Goal: Task Accomplishment & Management: Manage account settings

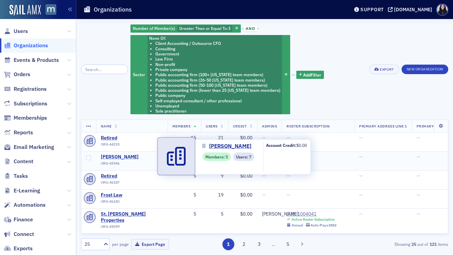
click at [120, 159] on span "Baker Tilly" at bounding box center [132, 157] width 62 height 6
select select "US"
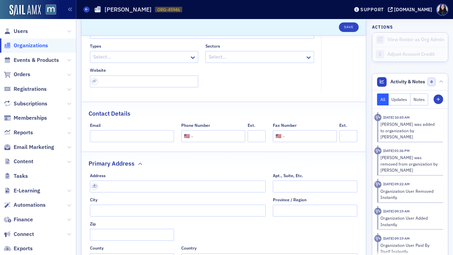
scroll to position [133, 0]
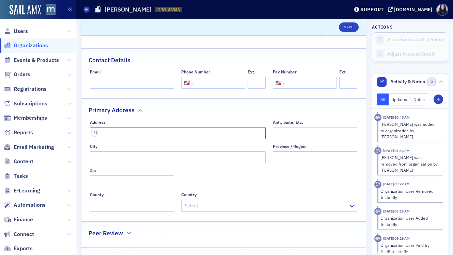
click at [139, 135] on input "text" at bounding box center [178, 133] width 176 height 12
paste input "8270 Greensboro Drive Suite 400 McLean, VA 22102"
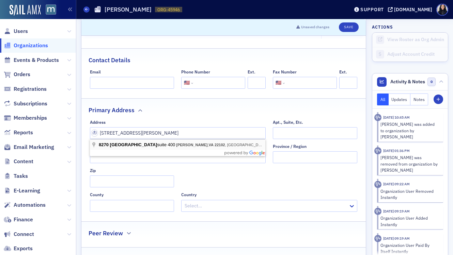
type input "8270 Greensboro Dr suite 400"
type input "McLean"
type input "22102-3800"
type input "Fairfax County"
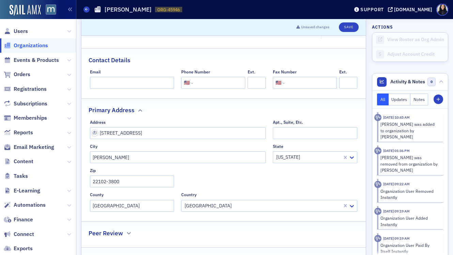
click at [205, 80] on input "tel" at bounding box center [218, 83] width 48 height 12
paste input "+1 703 923 8300"
type input "+1 703 923 8300"
click at [213, 104] on div "Primary Address" at bounding box center [224, 107] width 270 height 16
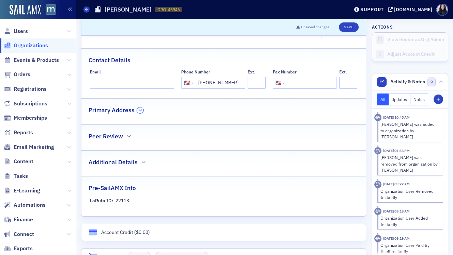
click at [142, 111] on button "button" at bounding box center [140, 111] width 6 height 6
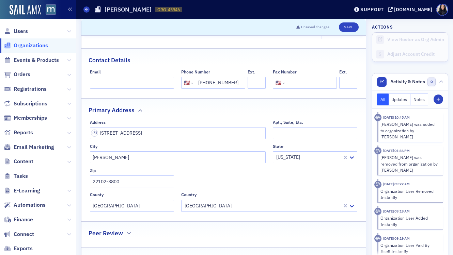
click at [204, 84] on input "+1 703 923 8300" at bounding box center [218, 83] width 48 height 12
select select "ZZ"
click at [201, 82] on input "+7 039238300" at bounding box center [217, 83] width 49 height 12
click at [208, 82] on input "+7 03923830" at bounding box center [217, 83] width 49 height 12
drag, startPoint x: 201, startPoint y: 83, endPoint x: 240, endPoint y: 78, distance: 40.2
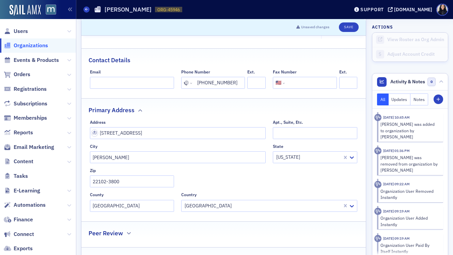
click at [241, 78] on div "International Afghanistan Åland Islands Albania Algeria American Samoa Andorra …" at bounding box center [213, 83] width 64 height 12
type input "+"
select select "US"
paste input "+"
type input "+"
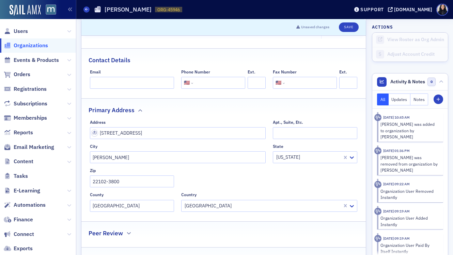
click at [225, 85] on input "tel" at bounding box center [218, 83] width 48 height 12
paste input "(703) 923-8300"
type input "(703) 923-8300"
click at [254, 101] on div "Primary Address" at bounding box center [224, 107] width 270 height 16
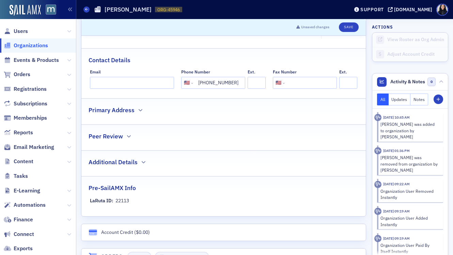
click at [254, 101] on div "Primary Address" at bounding box center [224, 107] width 270 height 16
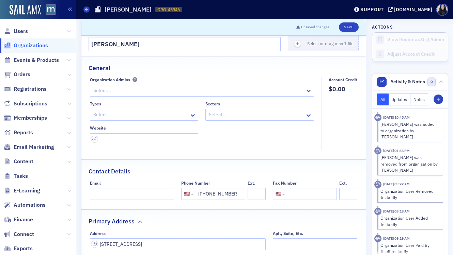
scroll to position [0, 0]
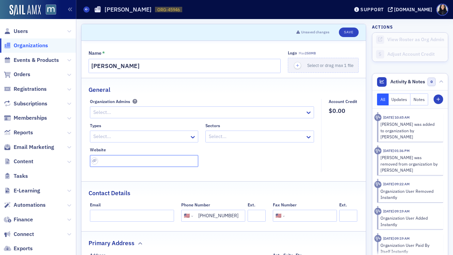
click at [109, 160] on input "url" at bounding box center [144, 161] width 109 height 12
paste input "https://www.bakertilly.com/"
type input "https://www.bakertilly.com/"
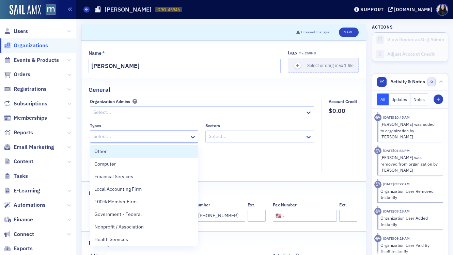
click at [180, 138] on div at bounding box center [141, 136] width 96 height 9
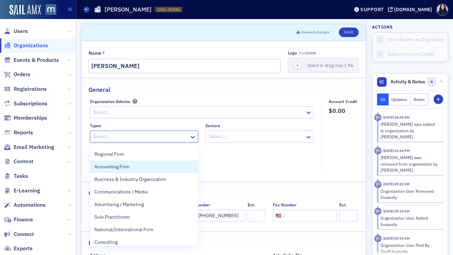
scroll to position [114, 0]
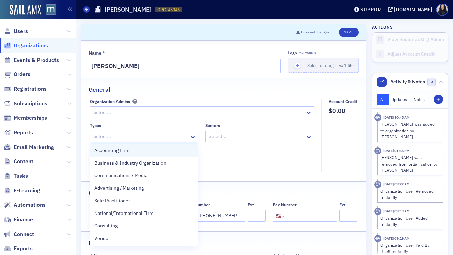
click at [146, 154] on div "Accounting Firm" at bounding box center [144, 150] width 100 height 7
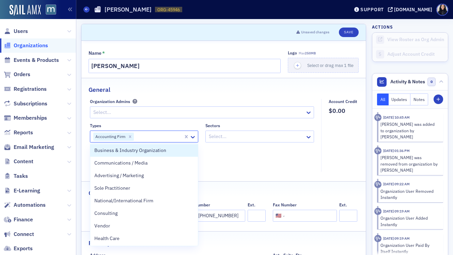
click at [280, 162] on div "Types option Accounting Firm, selected. Business & Industry Organization, 10 of…" at bounding box center [202, 145] width 224 height 44
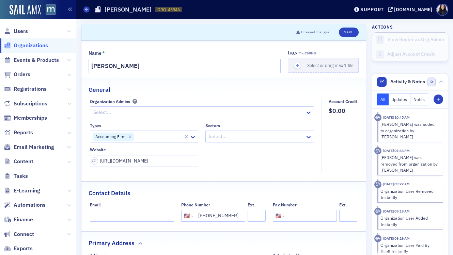
click at [153, 135] on div at bounding box center [159, 136] width 48 height 9
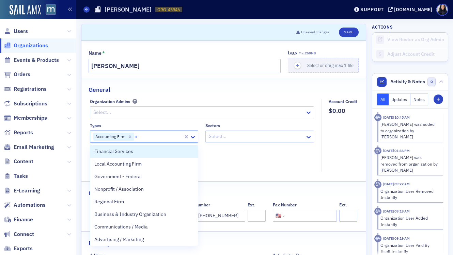
type input "na"
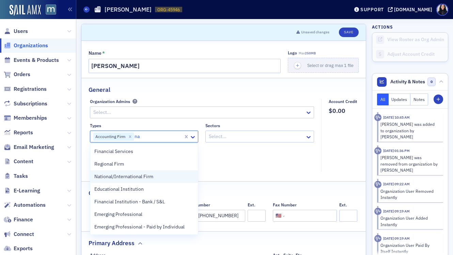
click at [144, 178] on span "National/International Firm" at bounding box center [123, 176] width 59 height 7
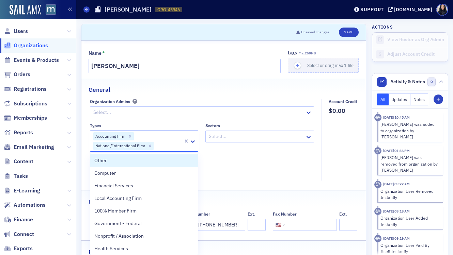
click at [251, 136] on div at bounding box center [256, 136] width 96 height 9
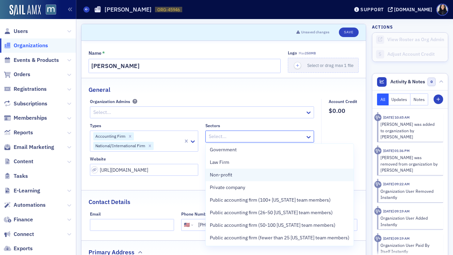
scroll to position [27, 0]
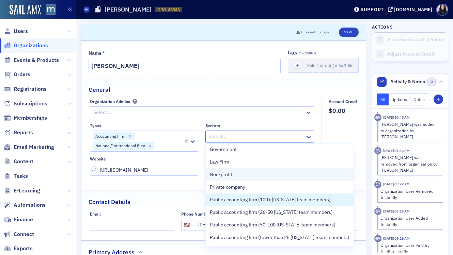
click at [248, 202] on span "Public accounting firm (100+ [US_STATE] team members)" at bounding box center [270, 200] width 121 height 7
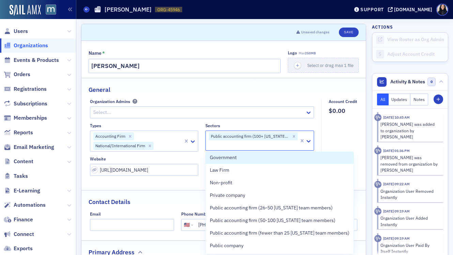
click at [345, 140] on fieldset "Account Credit $0.00" at bounding box center [341, 140] width 40 height 82
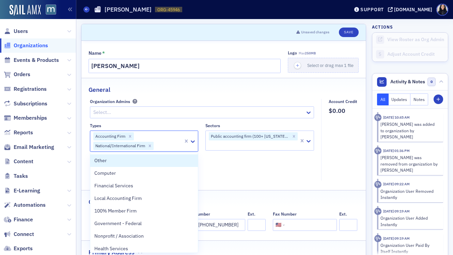
click at [158, 137] on div "Accounting Firm National/International Firm" at bounding box center [136, 141] width 93 height 20
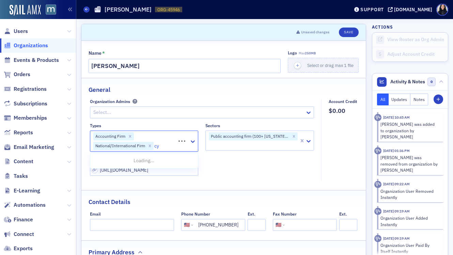
type input "c"
type input "se"
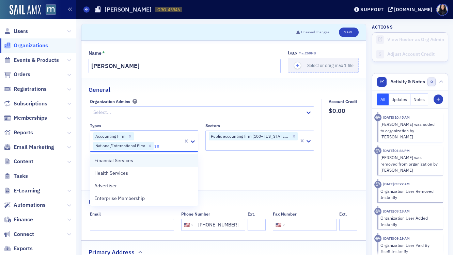
click at [133, 163] on div "Financial Services" at bounding box center [144, 160] width 100 height 7
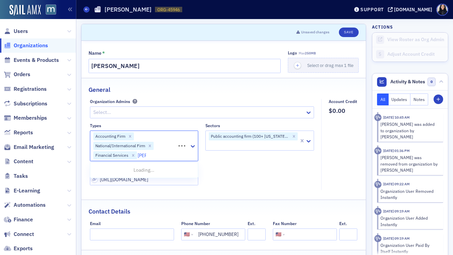
type input "gover"
click at [149, 182] on span "Government - State & Local" at bounding box center [123, 182] width 59 height 7
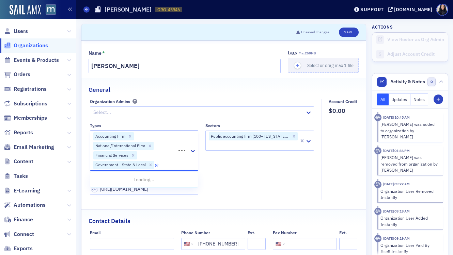
type input "gov"
click at [137, 184] on div "Government - Federal" at bounding box center [144, 180] width 108 height 13
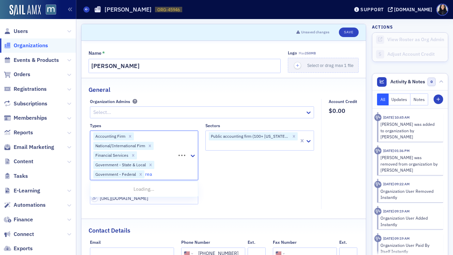
type input "real"
click at [142, 192] on div "Real Estate" at bounding box center [144, 189] width 100 height 7
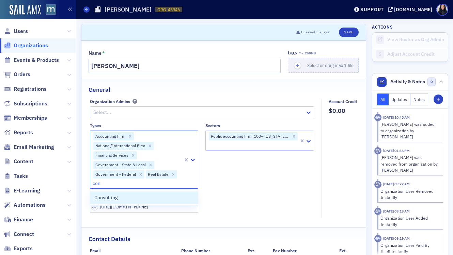
type input "cons"
click at [124, 198] on div "Consulting" at bounding box center [144, 197] width 100 height 7
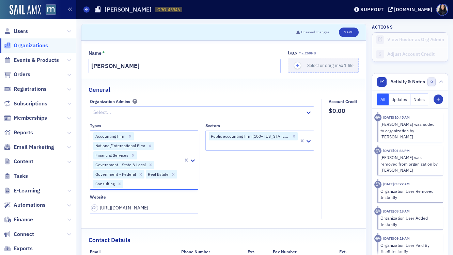
click at [139, 183] on div at bounding box center [153, 184] width 59 height 9
click at [307, 141] on icon at bounding box center [309, 141] width 4 height 2
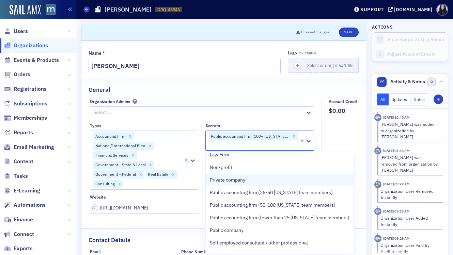
scroll to position [44, 0]
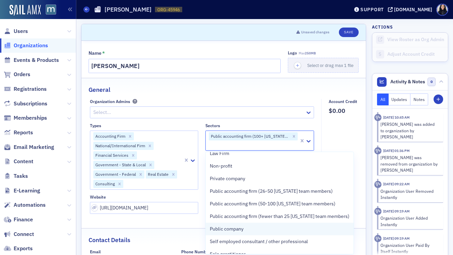
click at [242, 228] on span "Public company" at bounding box center [227, 229] width 34 height 7
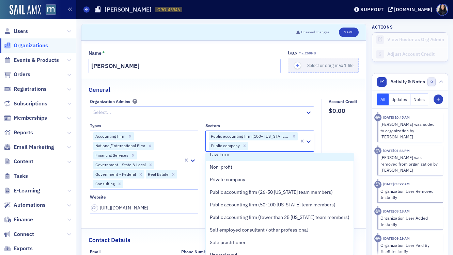
click at [344, 129] on fieldset "Account Credit $0.00" at bounding box center [341, 159] width 40 height 120
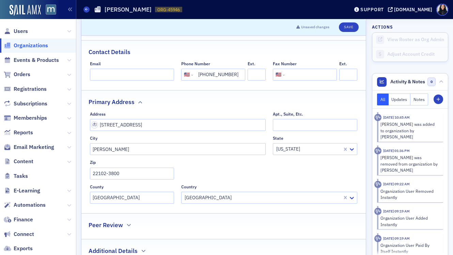
scroll to position [168, 0]
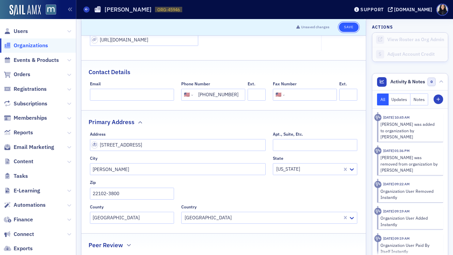
click at [346, 27] on button "Save" at bounding box center [348, 27] width 19 height 10
select select "US"
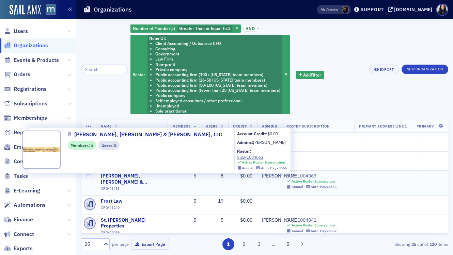
click at [136, 176] on span "Novotny, Larash, Venters & Wolf, LLC" at bounding box center [132, 179] width 62 height 12
select select "US"
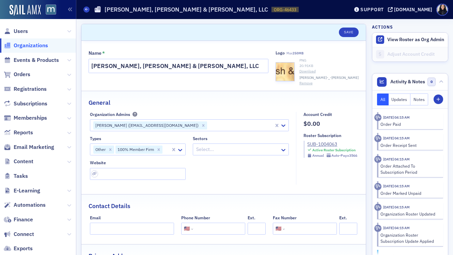
click at [129, 125] on div "Kelley Miller (kelley1@nlvw.cpa)" at bounding box center [146, 126] width 106 height 8
click at [193, 100] on div "General" at bounding box center [224, 99] width 270 height 16
click at [317, 142] on div "SUB-1004063" at bounding box center [332, 144] width 50 height 7
click at [129, 231] on input "Email" at bounding box center [132, 229] width 84 height 12
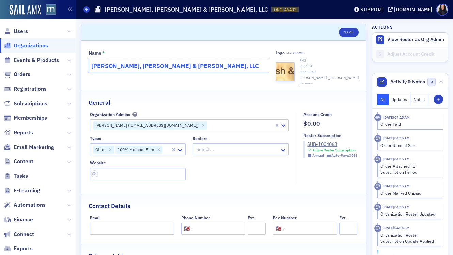
click at [150, 63] on input "Novotny, Larash, Venters & Wolf, LLC" at bounding box center [179, 66] width 180 height 14
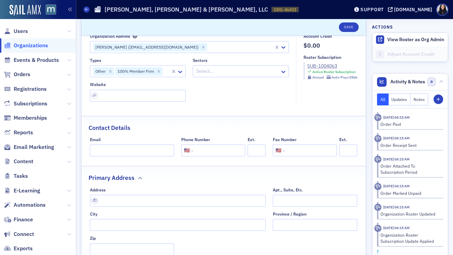
scroll to position [85, 0]
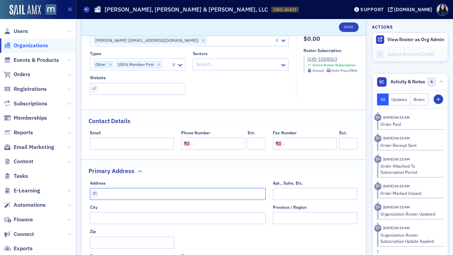
click at [160, 195] on input "text" at bounding box center [178, 194] width 176 height 12
paste input "608 Melvin Ave STE 101, Annapolis, MD 21401"
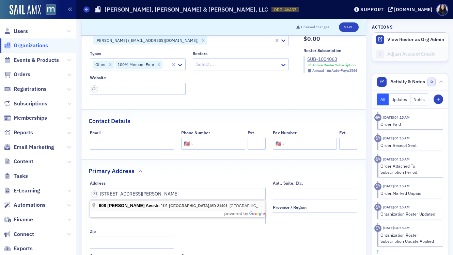
type input "608 Melvin Ave ste 101"
type input "Annapolis"
type input "21401-1346"
type input "Anne Arundel County"
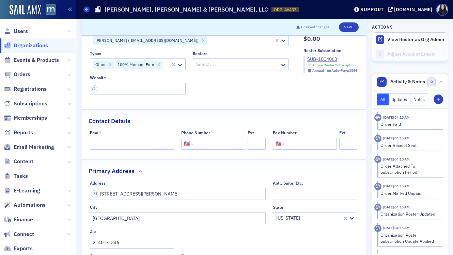
click at [206, 144] on input "tel" at bounding box center [218, 144] width 48 height 12
paste input "(410) 268-6154"
type input "(410) 268-6154"
click at [239, 118] on div "Contact Details" at bounding box center [224, 118] width 270 height 16
click at [105, 146] on input "Email" at bounding box center [132, 144] width 84 height 12
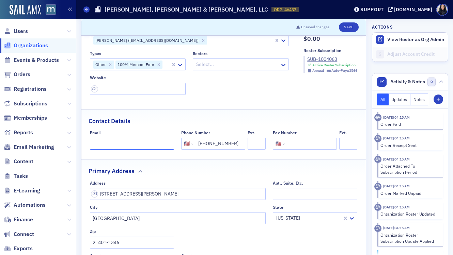
paste input "inquiry@nlvw.cpa"
type input "inquiry@nlvw.cpa"
click at [142, 126] on fieldset "Contact Details Email inquiry@nlvw.cpa Phone Number International Afghanistan Å…" at bounding box center [223, 132] width 284 height 46
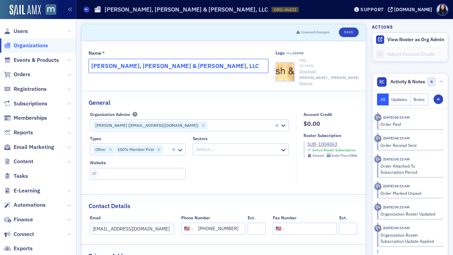
click at [141, 64] on input "Novotny, Larash, Venters & Wolf, LLC" at bounding box center [179, 66] width 180 height 14
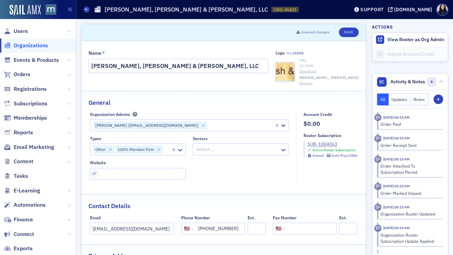
click at [167, 152] on div at bounding box center [166, 149] width 7 height 9
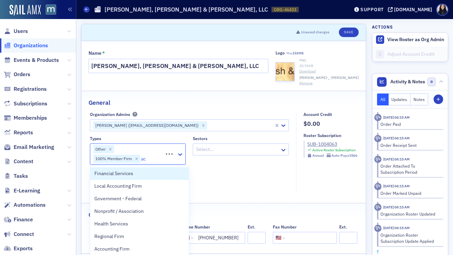
type input "acc"
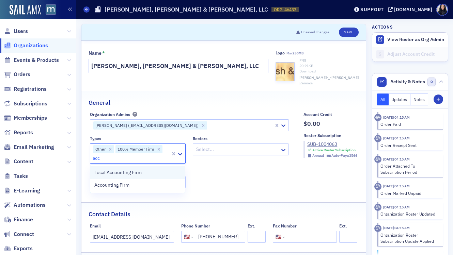
click at [151, 176] on div "Local Accounting Firm" at bounding box center [137, 173] width 95 height 13
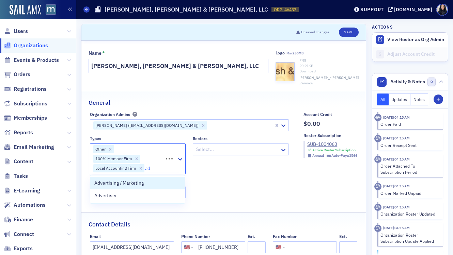
type input "a"
type input "consu"
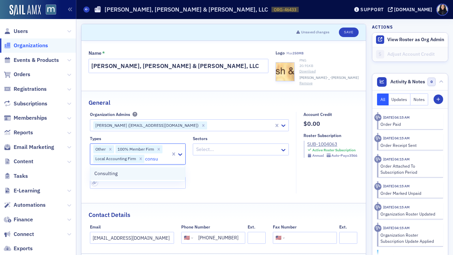
click at [142, 179] on div "Consulting" at bounding box center [137, 174] width 95 height 13
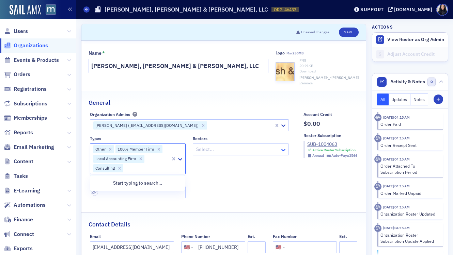
click at [283, 151] on icon at bounding box center [283, 150] width 7 height 7
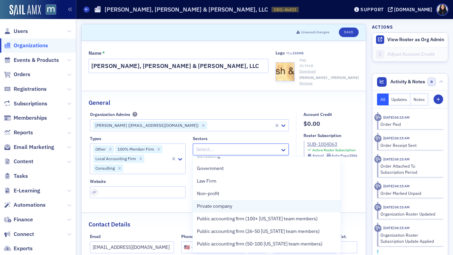
scroll to position [13, 0]
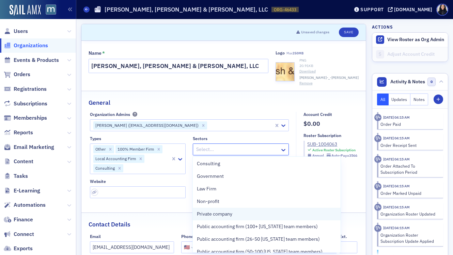
click at [236, 216] on div "Private company" at bounding box center [267, 214] width 140 height 7
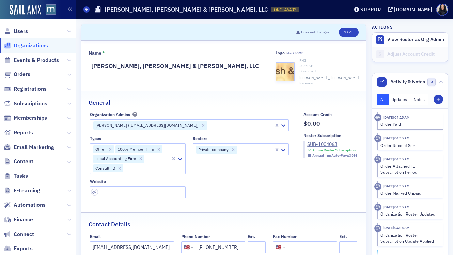
click at [239, 104] on div "General" at bounding box center [224, 99] width 270 height 16
click at [106, 194] on input "url" at bounding box center [138, 193] width 96 height 12
paste input "https://nlvw.cpa/"
type input "https://nlvw.cpa/"
click at [235, 183] on div "Types Other 100% Member Firm Local Accounting Firm Consulting Sectors Private c…" at bounding box center [189, 167] width 199 height 62
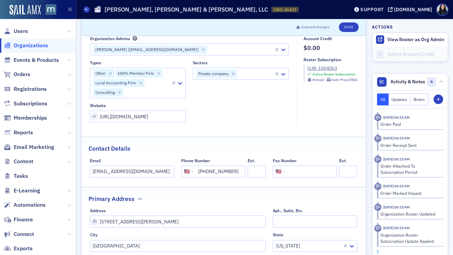
scroll to position [73, 0]
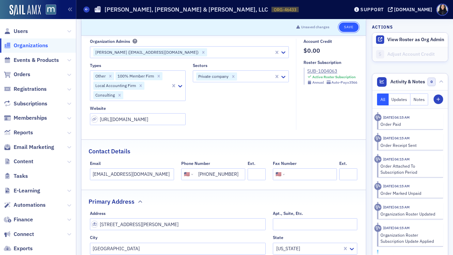
click at [350, 27] on button "Save" at bounding box center [348, 27] width 19 height 10
select select "US"
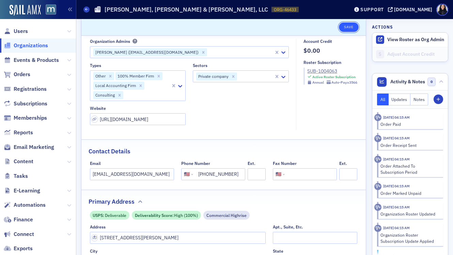
click at [347, 27] on button "Save" at bounding box center [348, 27] width 19 height 10
select select "US"
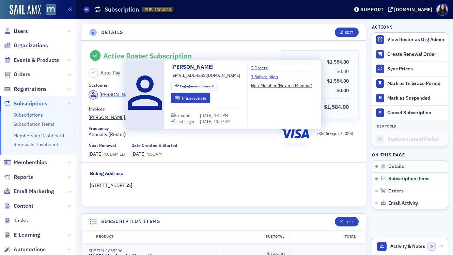
click at [176, 77] on span "[EMAIL_ADDRESS][DOMAIN_NAME]" at bounding box center [205, 75] width 69 height 6
copy span "[EMAIL_ADDRESS][DOMAIN_NAME]"
click at [186, 100] on button "Impersonate" at bounding box center [190, 98] width 39 height 11
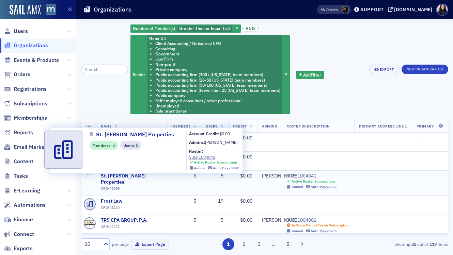
click at [135, 175] on span "St. John Properties" at bounding box center [132, 179] width 62 height 12
select select "US"
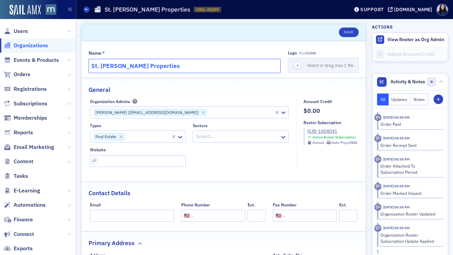
click at [145, 66] on input "St. John Properties" at bounding box center [185, 66] width 192 height 14
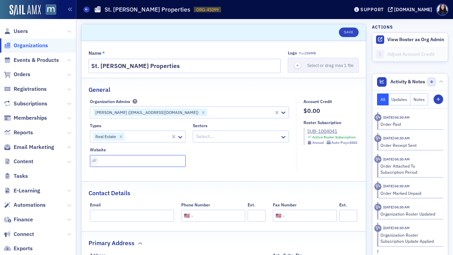
click at [134, 161] on input "url" at bounding box center [138, 161] width 96 height 12
paste input "https://sjpi.com/"
type input "https://sjpi.com/"
click at [226, 161] on div "Types Real Estate Sectors Select... Website https://sjpi.com/" at bounding box center [189, 145] width 199 height 44
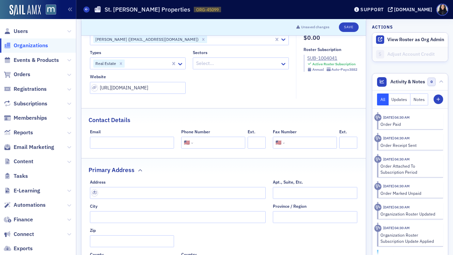
scroll to position [94, 0]
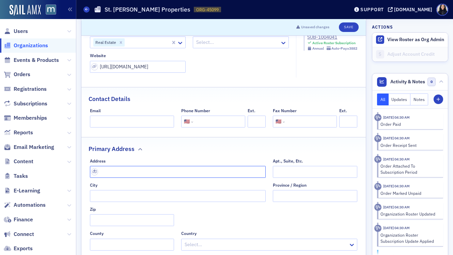
click at [128, 174] on input "text" at bounding box center [178, 172] width 176 height 12
paste input "11640 Crossroads Cir, Middle River, MD 21220"
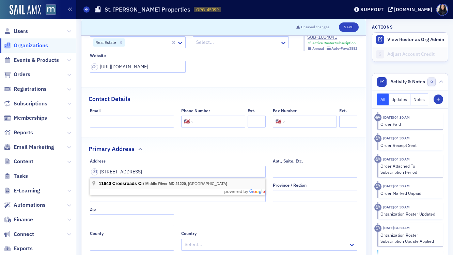
type input "11640 Crossroads Cir"
type input "Middle River"
type input "21220-2864"
type input "Baltimore County"
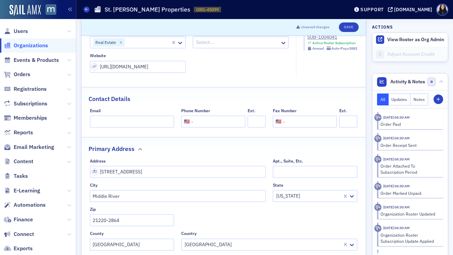
click at [179, 147] on div "Primary Address" at bounding box center [224, 146] width 270 height 16
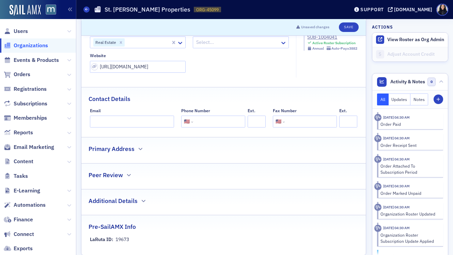
click at [211, 121] on input "tel" at bounding box center [218, 122] width 48 height 12
paste input "(410) 335-5207"
type input "(410) 335-5207"
click at [236, 93] on div "Contact Details" at bounding box center [224, 96] width 270 height 16
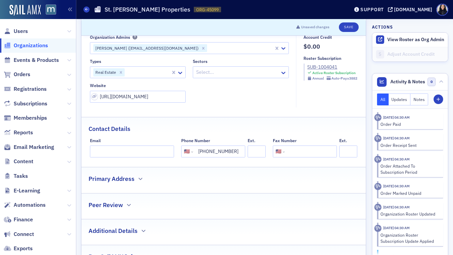
scroll to position [48, 0]
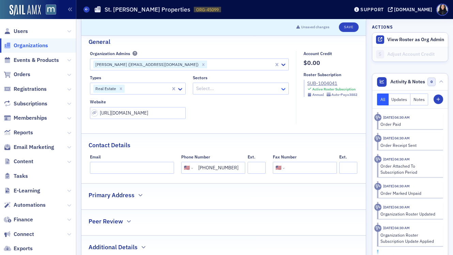
click at [283, 88] on icon at bounding box center [283, 89] width 7 height 7
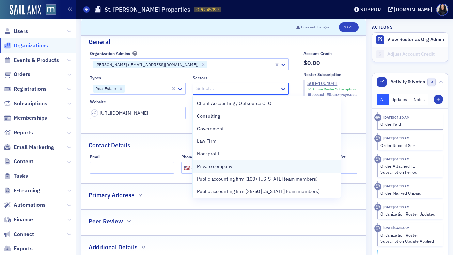
click at [255, 171] on div "Private company" at bounding box center [267, 166] width 148 height 13
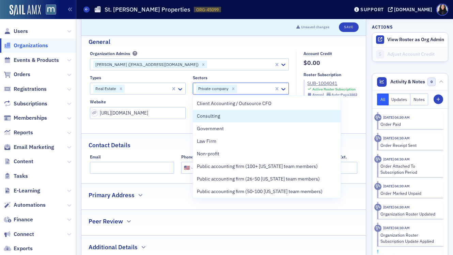
click at [352, 116] on fieldset "Account Credit $0.00 Roster Subscription SUB-1004041 Active Roster Subscription…" at bounding box center [328, 87] width 65 height 73
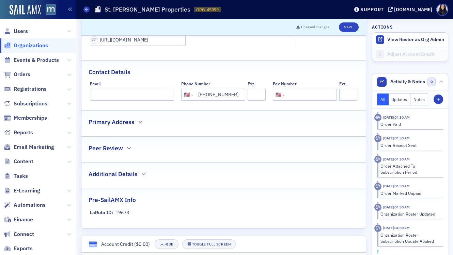
scroll to position [66, 0]
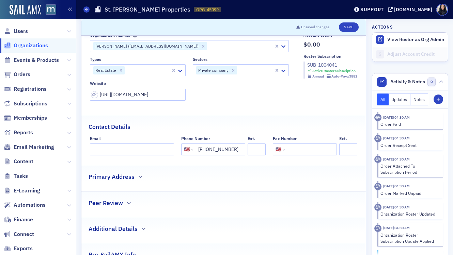
click at [136, 178] on div "Primary Address" at bounding box center [224, 174] width 270 height 16
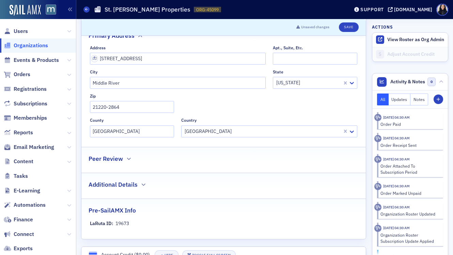
scroll to position [212, 0]
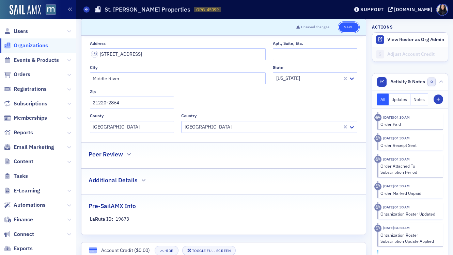
click at [346, 28] on button "Save" at bounding box center [348, 27] width 19 height 10
select select "US"
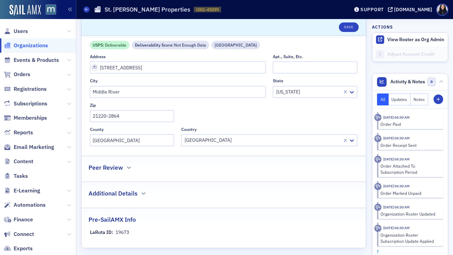
click at [76, 138] on span "Reports" at bounding box center [38, 133] width 76 height 15
click at [225, 109] on div "Address 11640 Crossroads Cir Apt., Suite, Etc. City Middle River State Maryland…" at bounding box center [224, 100] width 268 height 92
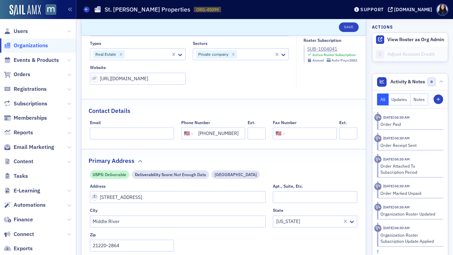
scroll to position [2, 0]
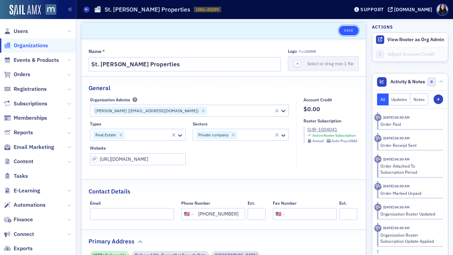
click at [350, 29] on button "Save" at bounding box center [348, 31] width 19 height 10
select select "US"
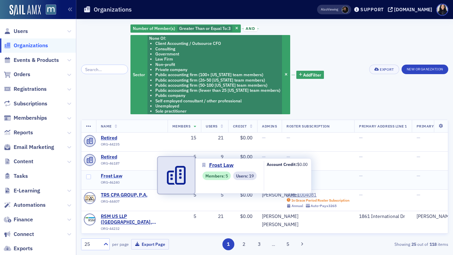
click at [110, 177] on span "Frost Law" at bounding box center [132, 176] width 62 height 6
select select "US"
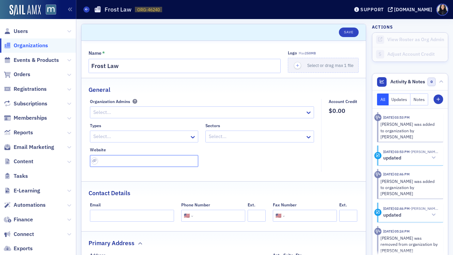
click at [124, 162] on input "url" at bounding box center [144, 161] width 109 height 12
paste input "[URL][DOMAIN_NAME]"
type input "[URL][DOMAIN_NAME]"
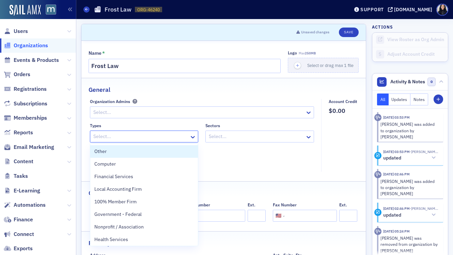
click at [116, 139] on div at bounding box center [141, 136] width 96 height 9
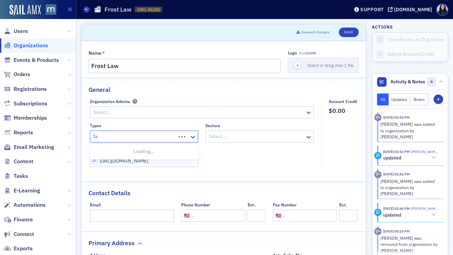
type input "T"
type input "La"
click at [116, 152] on div "Law Firm" at bounding box center [144, 151] width 100 height 7
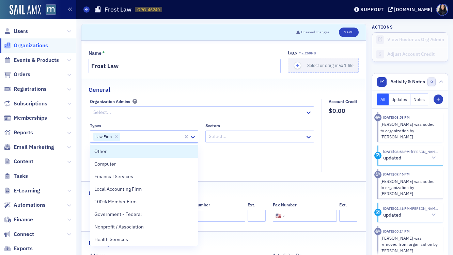
click at [222, 161] on div "Types option Law Firm, selected. Other, 1 of 35. 35 results available. Use Up a…" at bounding box center [202, 145] width 224 height 44
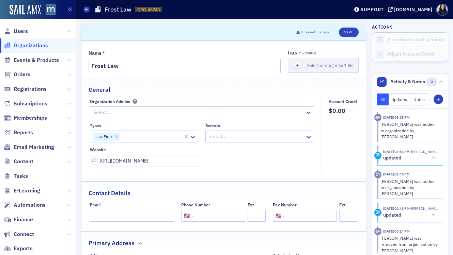
click at [198, 214] on input "tel" at bounding box center [218, 216] width 48 height 12
paste input "[PHONE_NUMBER]"
type input "[PHONE_NUMBER]"
click at [119, 218] on input "Email" at bounding box center [132, 216] width 84 height 12
paste input "[EMAIL_ADDRESS][DOMAIN_NAME]"
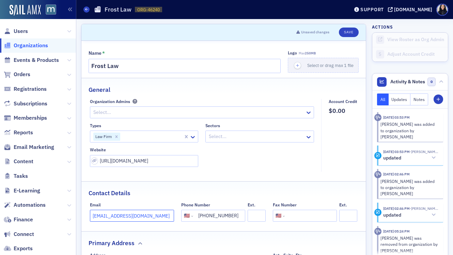
type input "[EMAIL_ADDRESS][DOMAIN_NAME]"
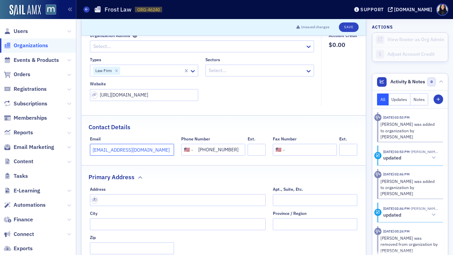
scroll to position [151, 0]
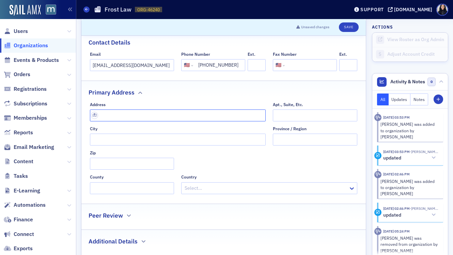
click at [157, 118] on input "text" at bounding box center [178, 116] width 176 height 12
paste input "839 Bestgate Road Suite 400, Annapolis, MD 21401"
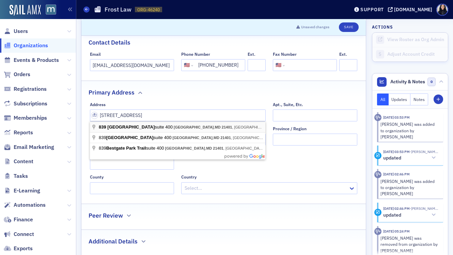
type input "839 Bestgate Rd suite 400"
type input "Annapolis"
type input "21401-3472"
type input "Anne Arundel County"
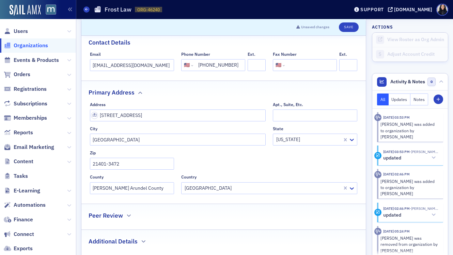
click at [190, 93] on div "Primary Address" at bounding box center [224, 89] width 270 height 16
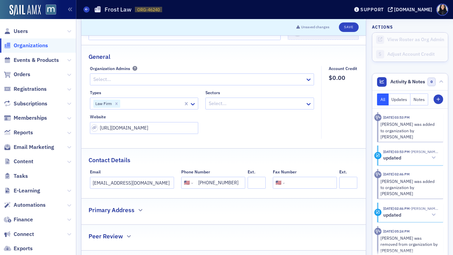
scroll to position [0, 0]
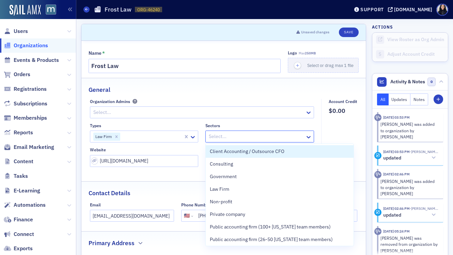
click at [280, 139] on div at bounding box center [256, 136] width 96 height 9
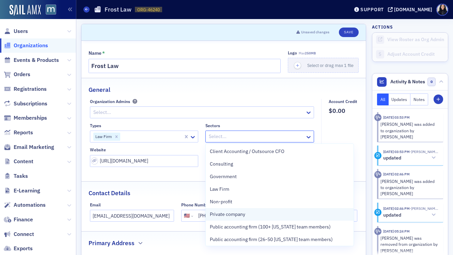
click at [220, 215] on span "Private company" at bounding box center [227, 214] width 35 height 7
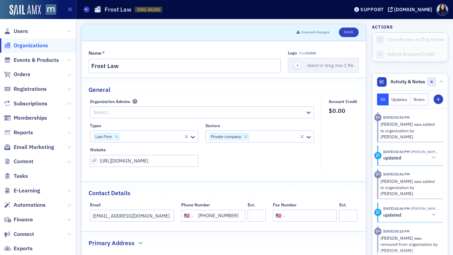
click at [283, 94] on fieldset "General Organization Admins Select... Types Law Firm Sectors Private company We…" at bounding box center [223, 127] width 284 height 99
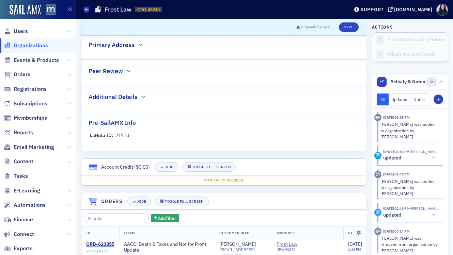
scroll to position [200, 0]
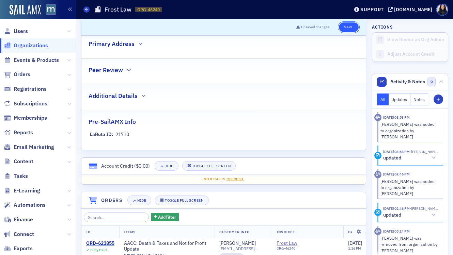
click at [349, 27] on button "Save" at bounding box center [348, 27] width 19 height 10
select select "US"
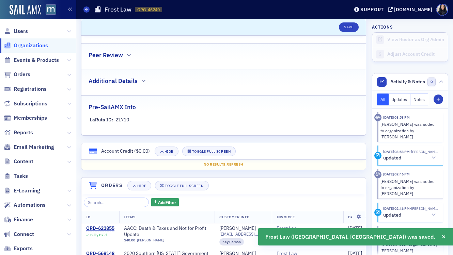
scroll to position [109, 0]
